Goal: Task Accomplishment & Management: Complete application form

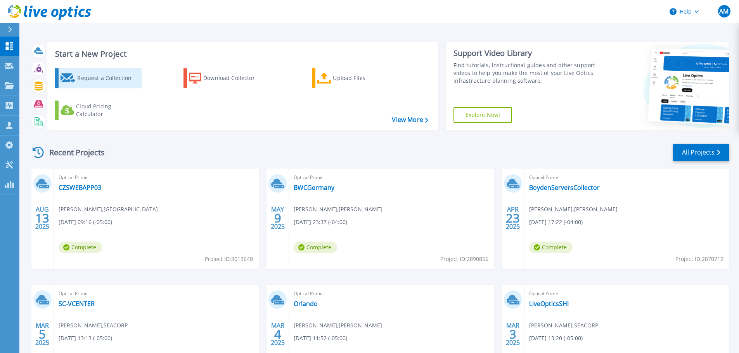
click at [96, 79] on div "Request a Collection" at bounding box center [108, 78] width 62 height 16
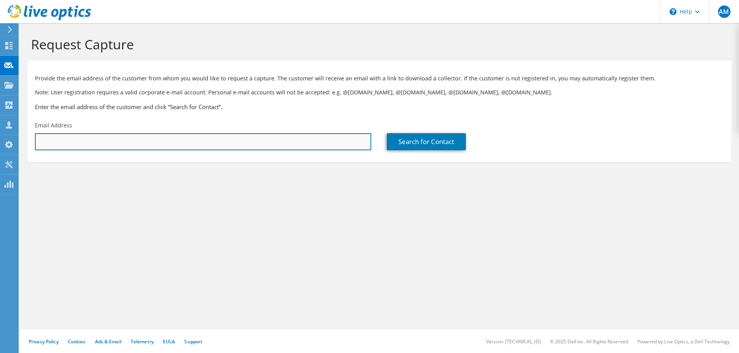
click at [173, 149] on input "text" at bounding box center [203, 141] width 336 height 17
paste input "Rob Pezzullo;"
type input "Rob Pezzullo;"
drag, startPoint x: 86, startPoint y: 145, endPoint x: 21, endPoint y: 131, distance: 65.7
click at [21, 131] on section "Request Capture Provide the email address of the customer from whom you would l…" at bounding box center [378, 111] width 719 height 177
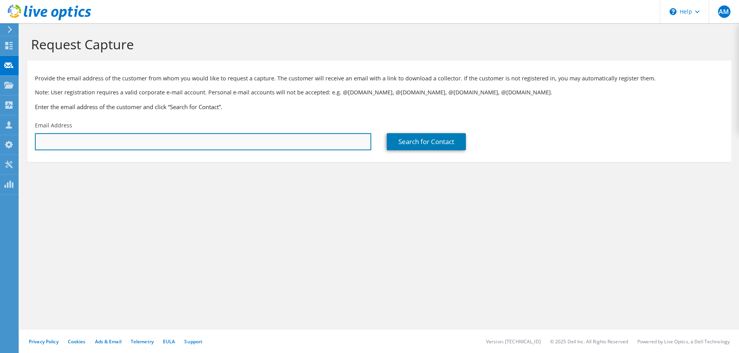
click at [77, 143] on input "text" at bounding box center [203, 141] width 336 height 17
type input "robert.pezzullo@innophos.com"
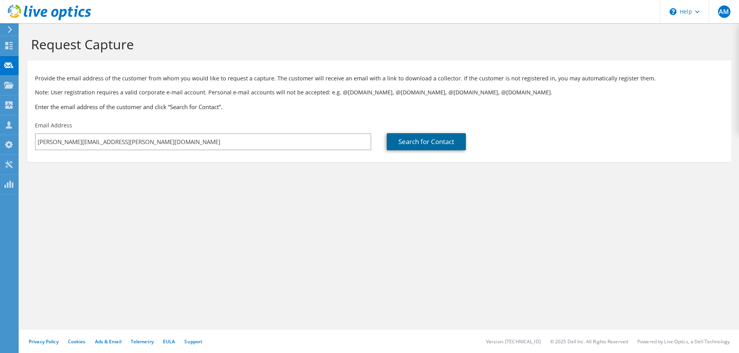
click at [398, 145] on link "Search for Contact" at bounding box center [426, 141] width 79 height 17
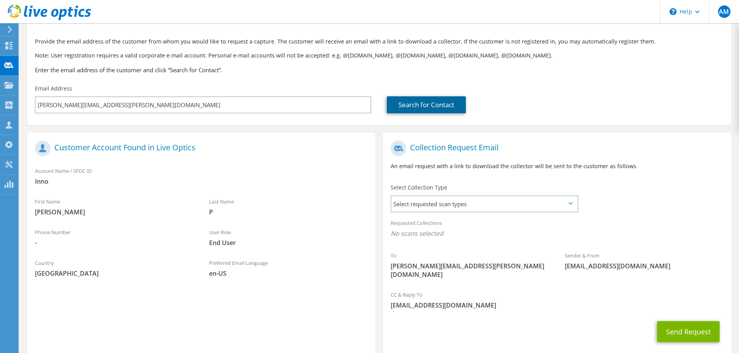
scroll to position [72, 0]
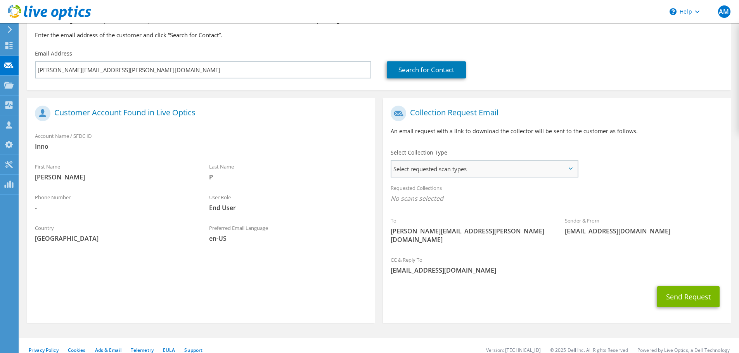
click at [451, 173] on span "Select requested scan types" at bounding box center [484, 169] width 186 height 16
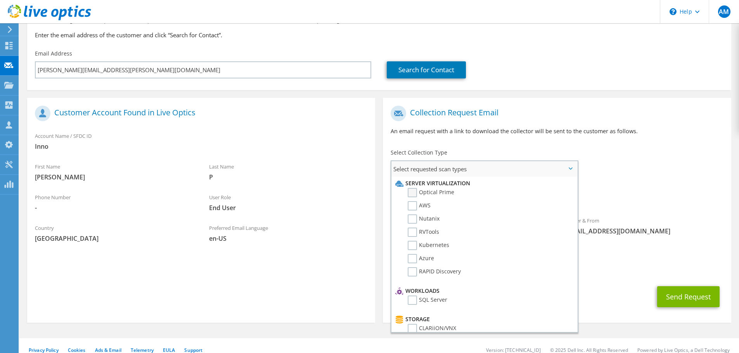
click at [422, 195] on label "Optical Prime" at bounding box center [431, 192] width 47 height 9
click at [0, 0] on input "Optical Prime" at bounding box center [0, 0] width 0 height 0
click at [663, 168] on div "To robert.pezzullo@innophos.com Sender & From liveoptics@liveoptics.com" at bounding box center [557, 178] width 348 height 152
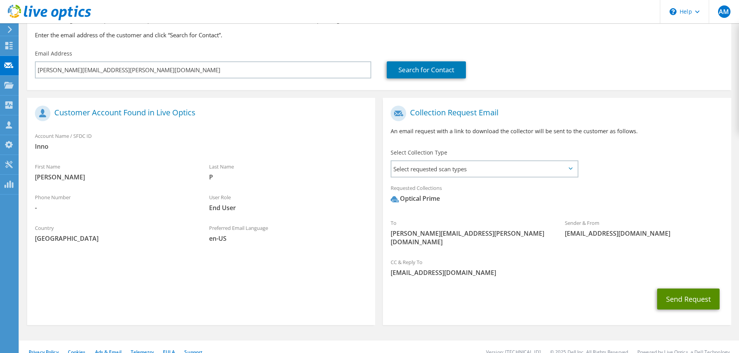
click at [710, 294] on button "Send Request" at bounding box center [688, 298] width 62 height 21
